Goal: Find specific page/section: Find specific page/section

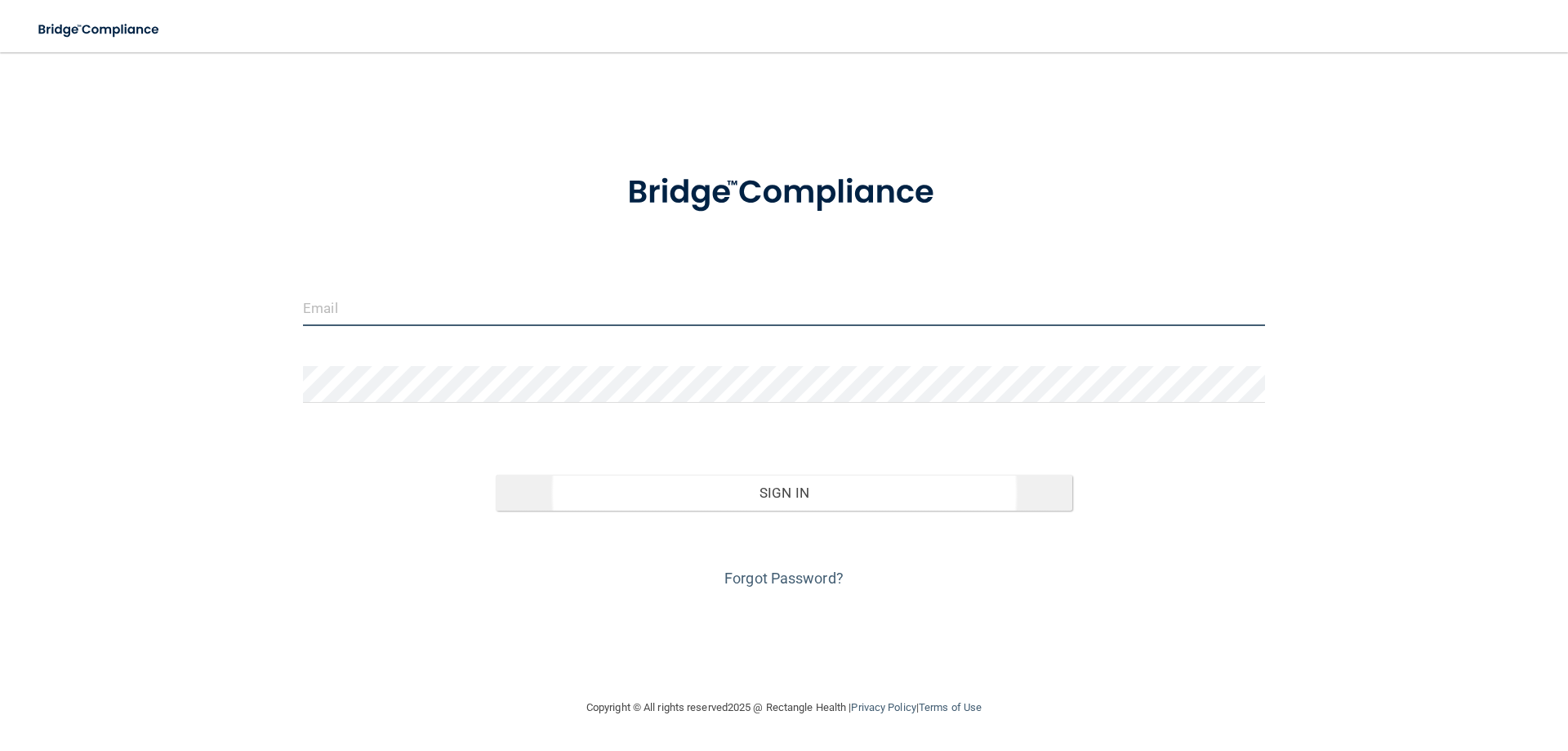
type input "[EMAIL_ADDRESS][DOMAIN_NAME]"
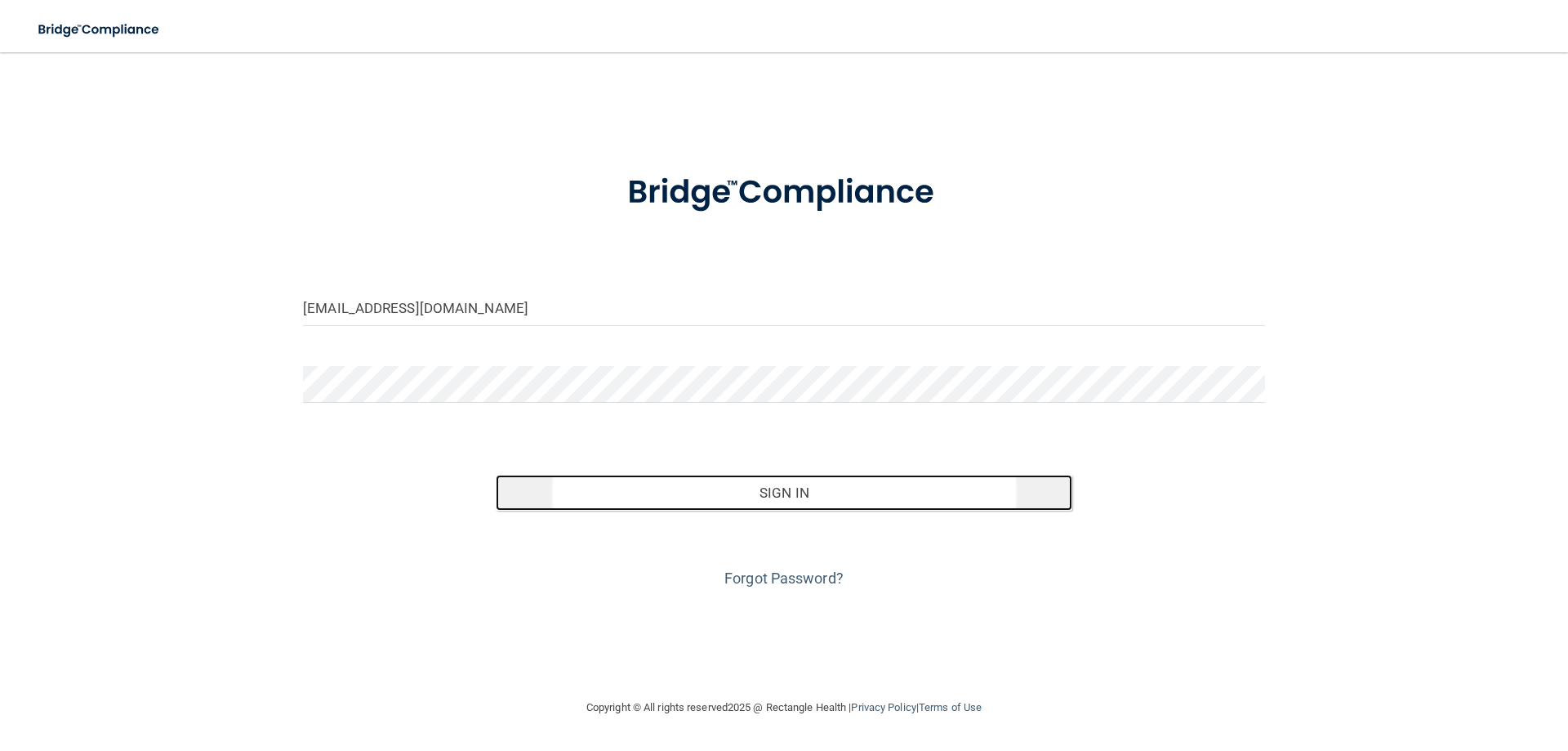
click at [727, 500] on button "Sign In" at bounding box center [784, 492] width 577 height 36
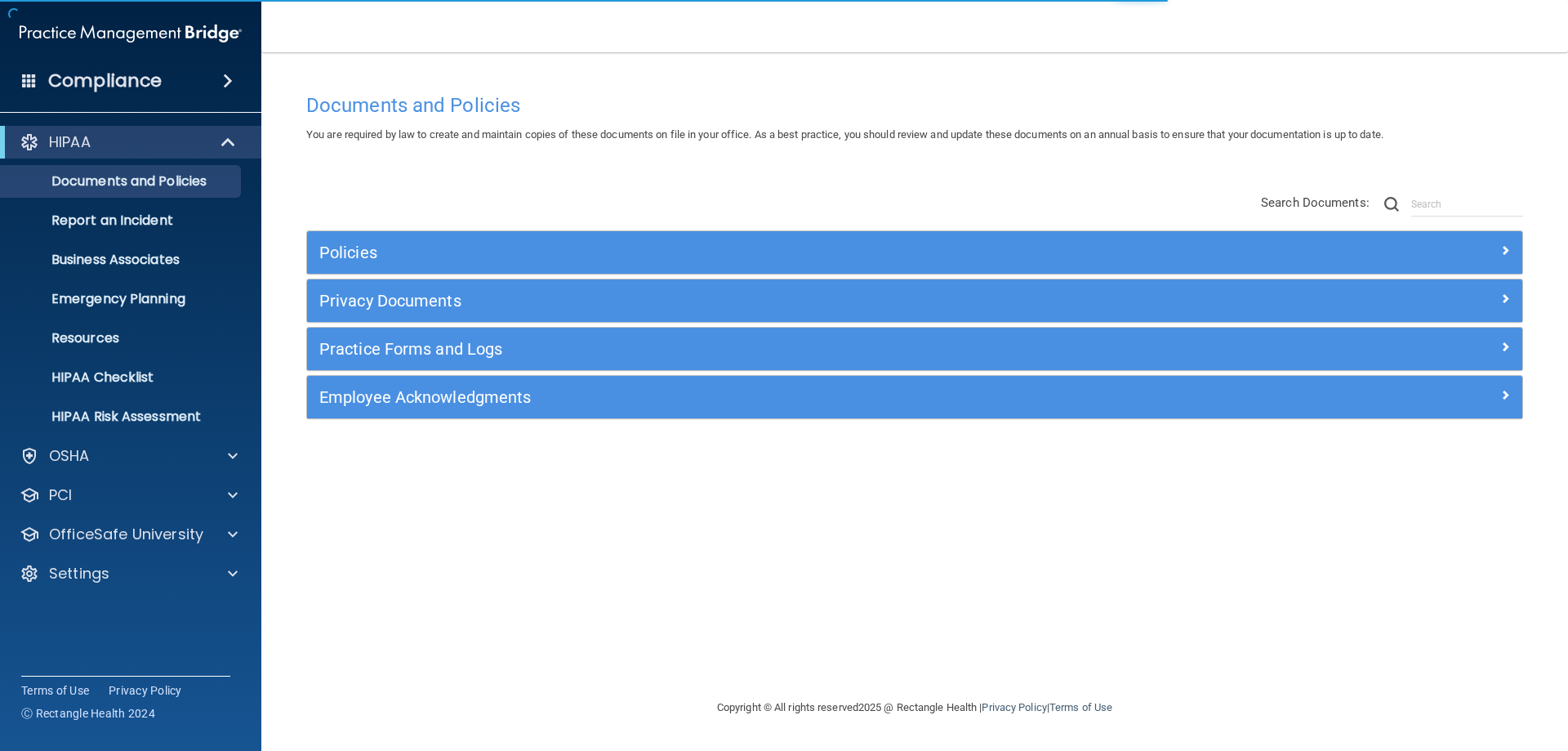
click at [227, 87] on span at bounding box center [227, 80] width 10 height 20
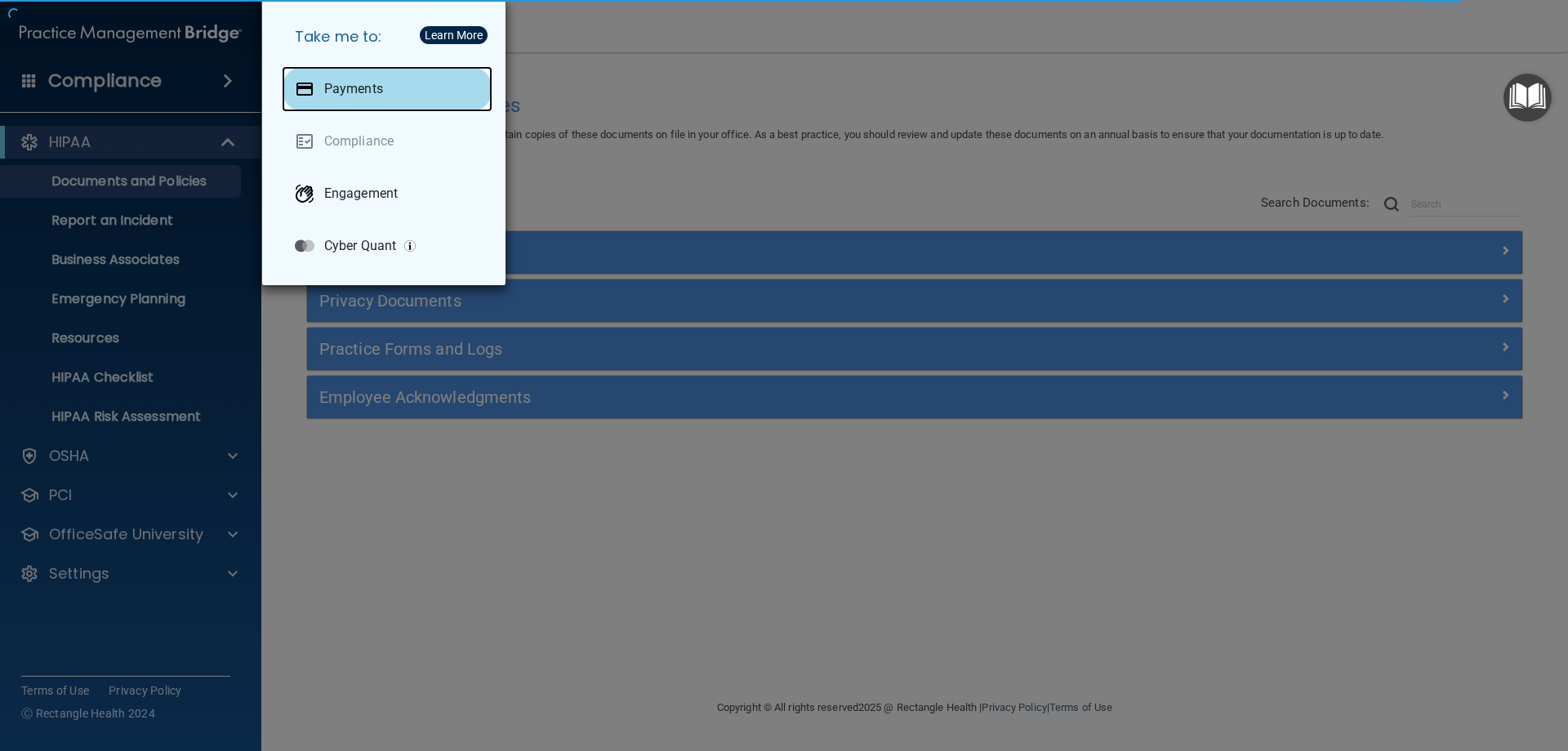
click at [352, 95] on p "Payments" at bounding box center [354, 88] width 59 height 16
